Goal: Navigation & Orientation: Find specific page/section

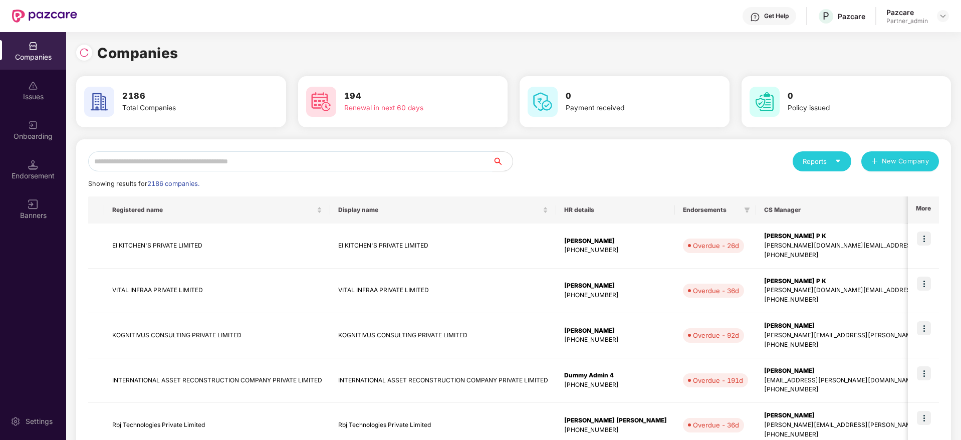
click at [155, 161] on input "text" at bounding box center [290, 161] width 404 height 20
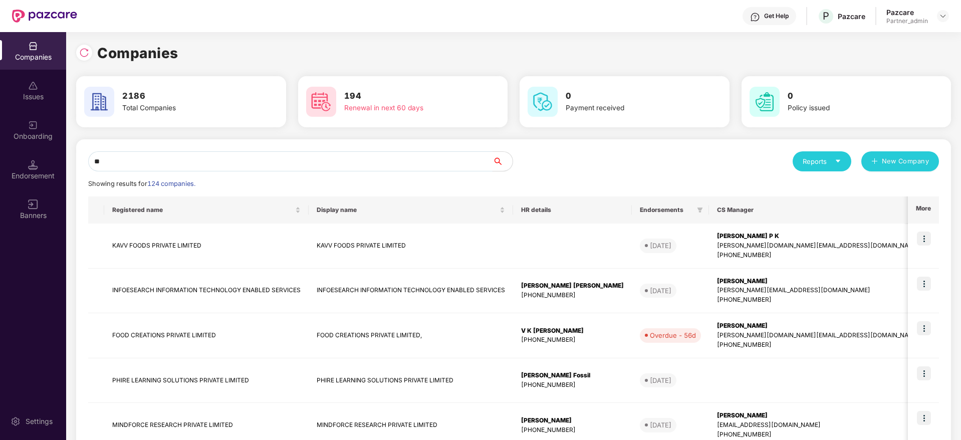
type input "*"
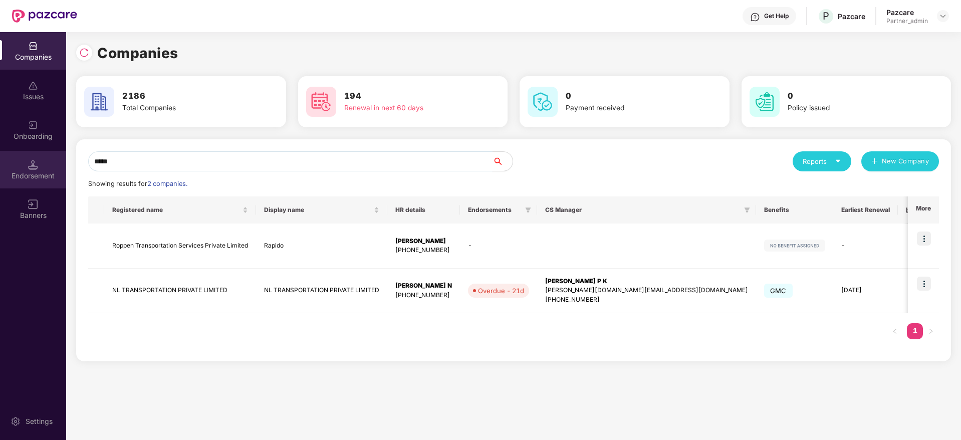
drag, startPoint x: 132, startPoint y: 158, endPoint x: 3, endPoint y: 152, distance: 129.9
click at [3, 152] on div "Companies Issues Onboarding Endorsement Banners Settings Companies 2186 Total C…" at bounding box center [480, 236] width 961 height 408
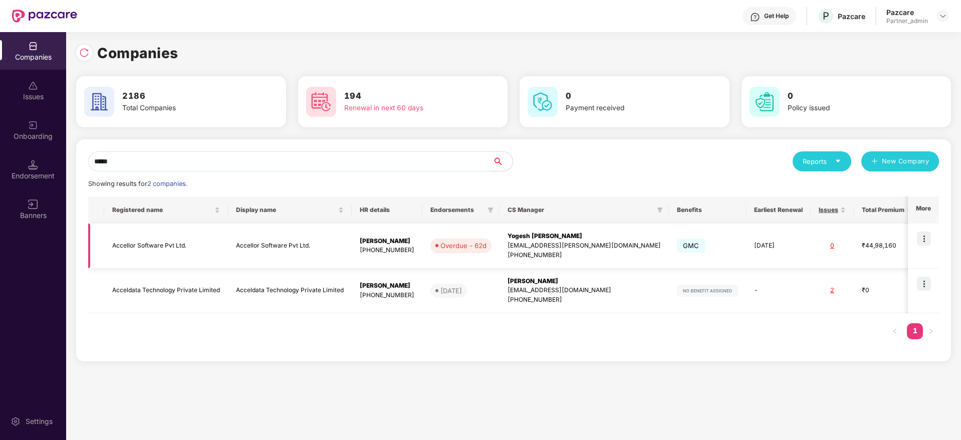
type input "*****"
click at [927, 239] on img at bounding box center [924, 238] width 14 height 14
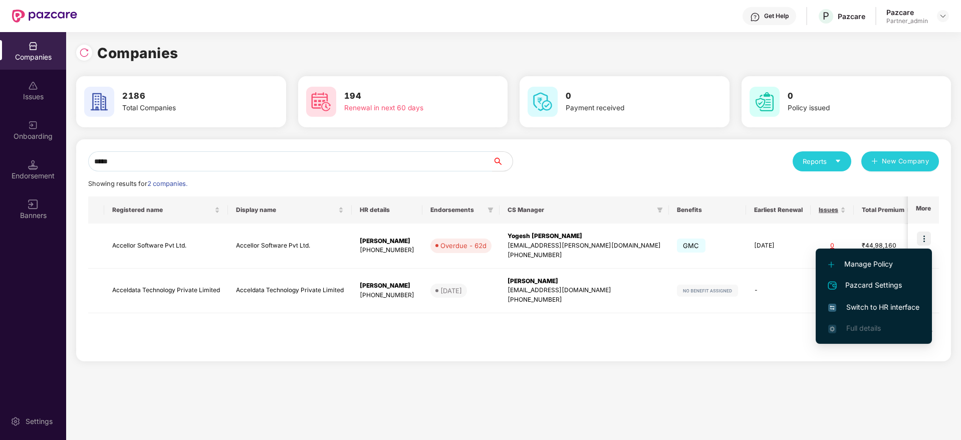
click at [871, 311] on span "Switch to HR interface" at bounding box center [873, 307] width 91 height 11
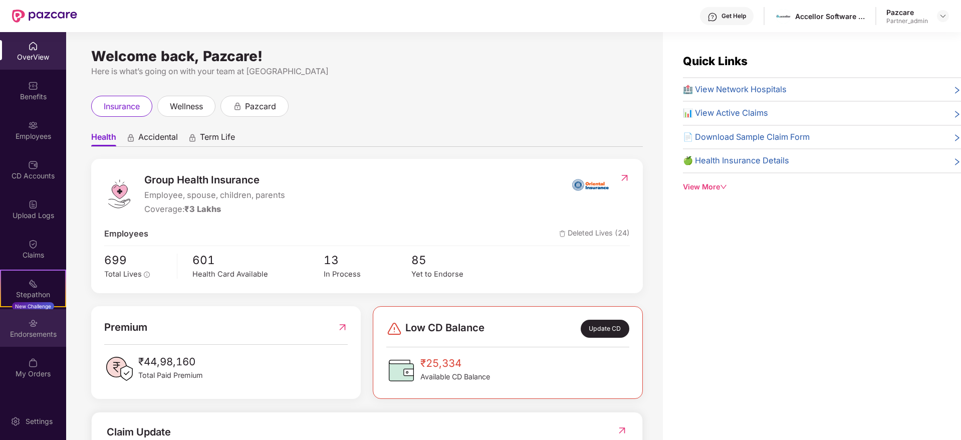
click at [30, 339] on div "Endorsements" at bounding box center [33, 328] width 66 height 38
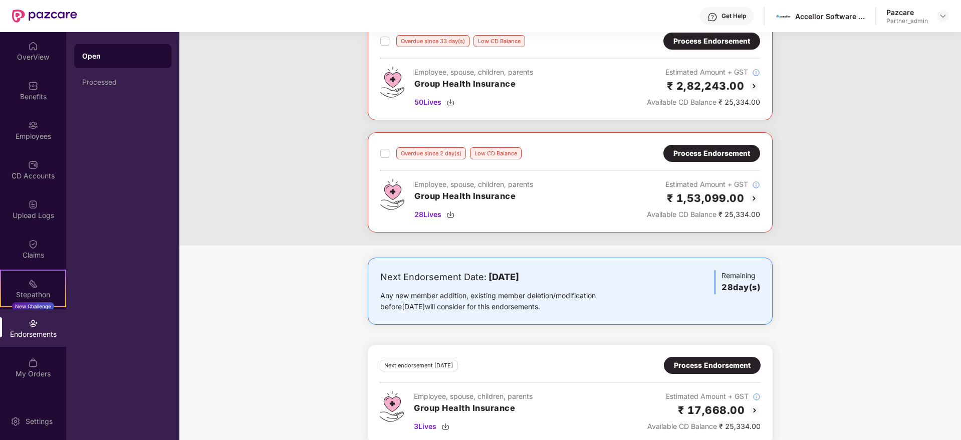
scroll to position [195, 0]
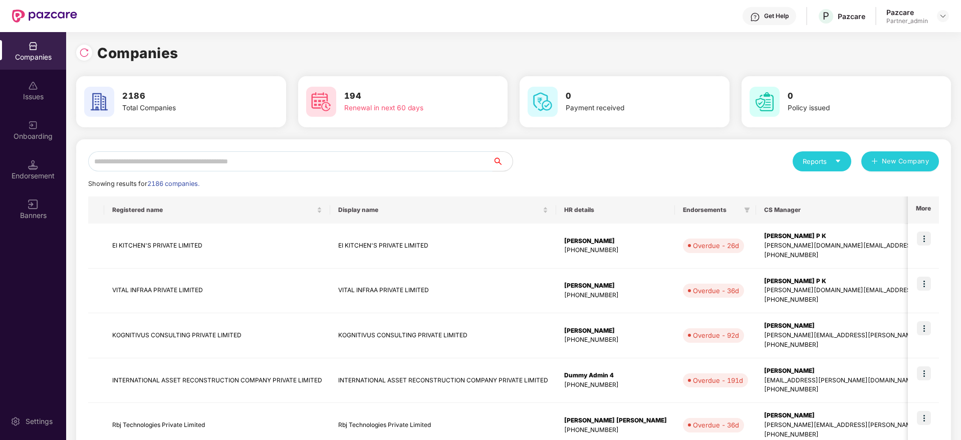
click at [319, 168] on input "text" at bounding box center [290, 161] width 404 height 20
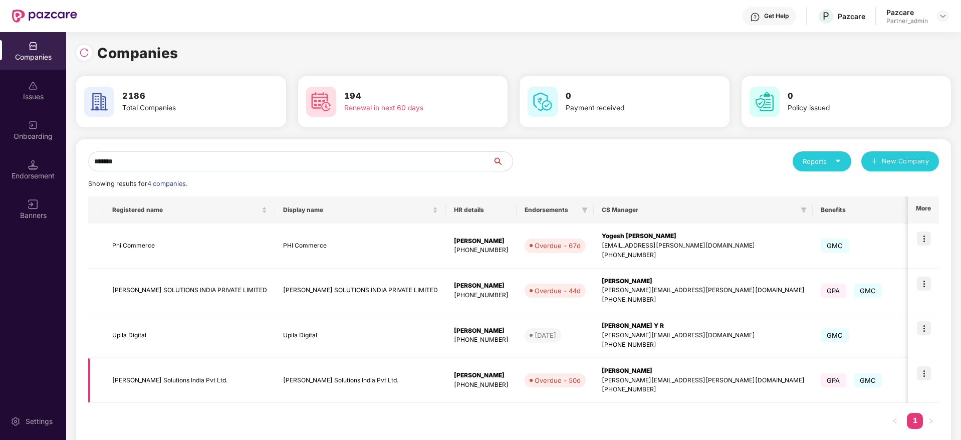
type input "*******"
click at [925, 374] on img at bounding box center [924, 373] width 14 height 14
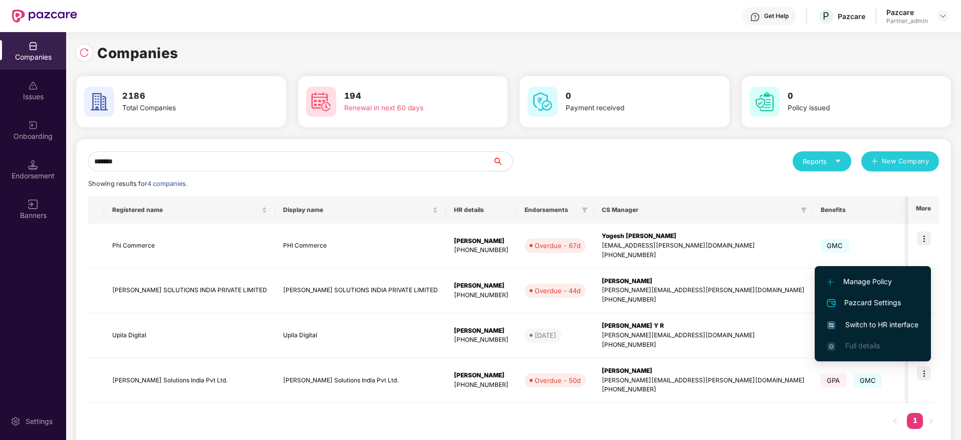
click at [884, 326] on span "Switch to HR interface" at bounding box center [872, 324] width 91 height 11
